Goal: Check status: Check status

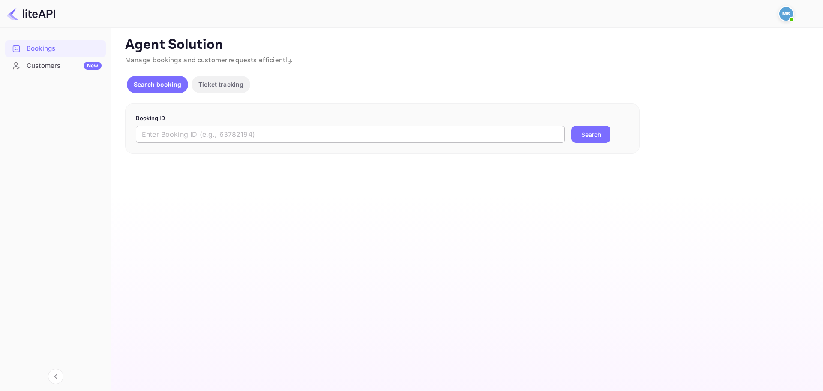
click at [263, 138] on input "text" at bounding box center [350, 134] width 429 height 17
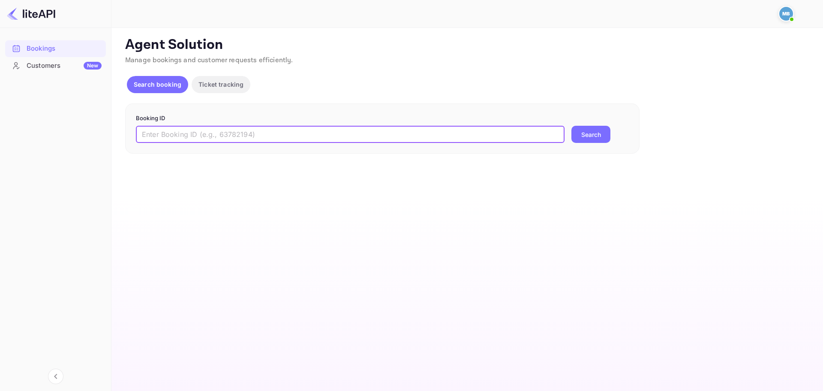
paste input "8fz3OSn-g"
type input "8fz3OSn-g"
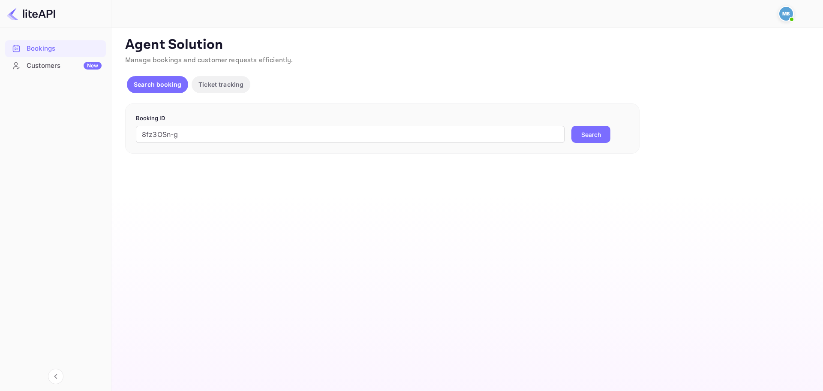
click at [591, 140] on button "Search" at bounding box center [591, 134] width 39 height 17
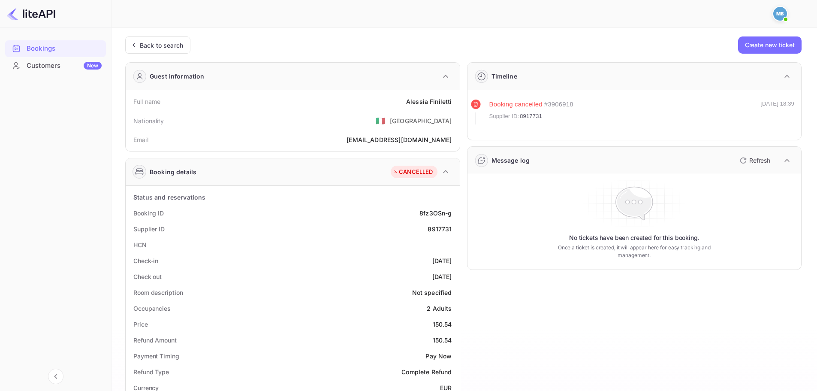
click at [438, 227] on div "8917731" at bounding box center [440, 228] width 24 height 9
copy div "8917731"
drag, startPoint x: 141, startPoint y: 44, endPoint x: 202, endPoint y: 72, distance: 67.2
click at [142, 44] on div "Back to search" at bounding box center [161, 45] width 43 height 9
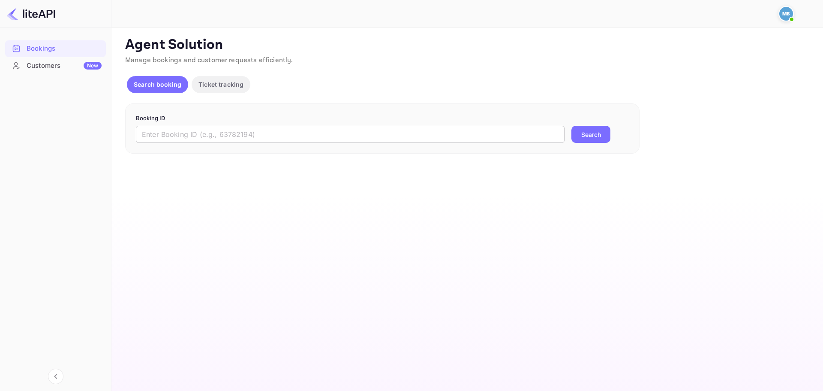
drag, startPoint x: 353, startPoint y: 137, endPoint x: 358, endPoint y: 139, distance: 5.0
click at [354, 138] on input "text" at bounding box center [350, 134] width 429 height 17
paste input "-3r3lVAR_U"
click at [596, 139] on button "Search" at bounding box center [591, 134] width 39 height 17
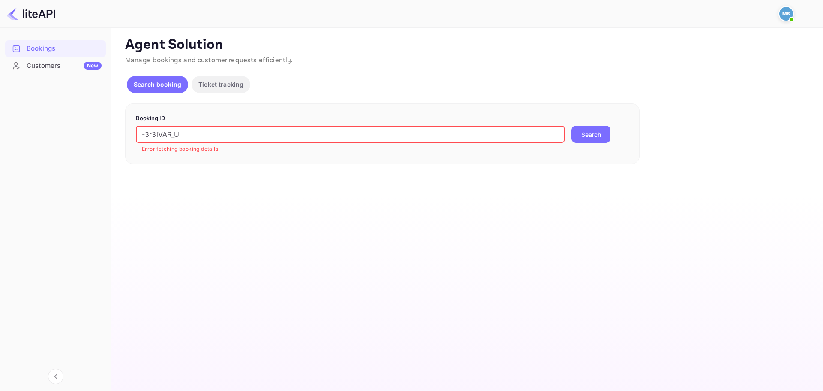
drag, startPoint x: 145, startPoint y: 135, endPoint x: 136, endPoint y: 135, distance: 8.2
click at [136, 135] on input "-3r3lVAR_U" at bounding box center [350, 134] width 429 height 17
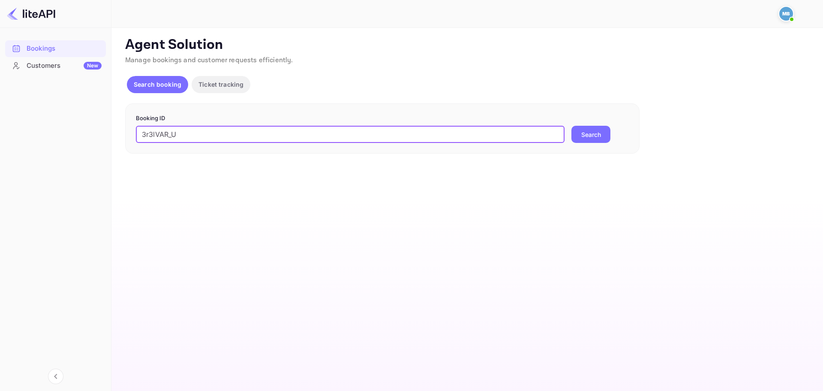
type input "3r3lVAR_U"
click at [572, 126] on button "Search" at bounding box center [591, 134] width 39 height 17
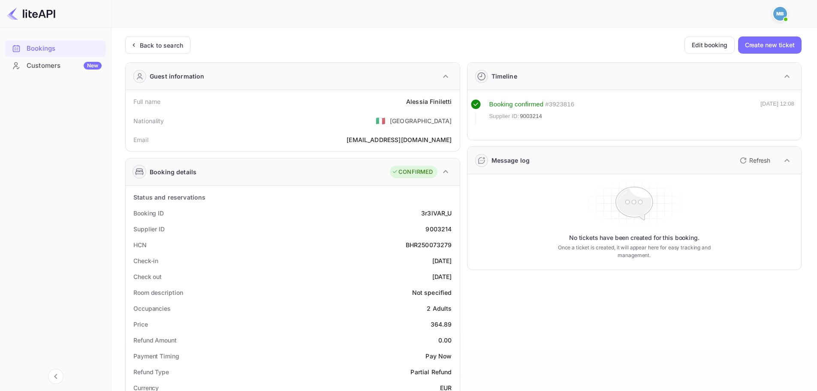
click at [445, 229] on div "9003214" at bounding box center [438, 228] width 26 height 9
copy div "9003214"
